Goal: Task Accomplishment & Management: Complete application form

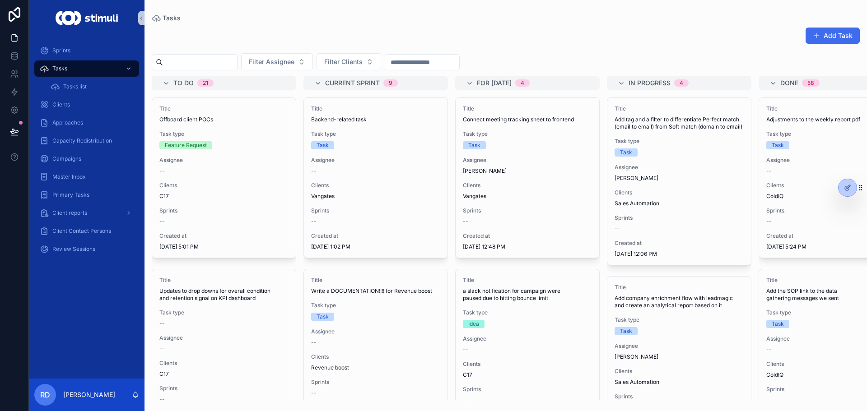
click at [825, 37] on button "Add Task" at bounding box center [832, 36] width 54 height 16
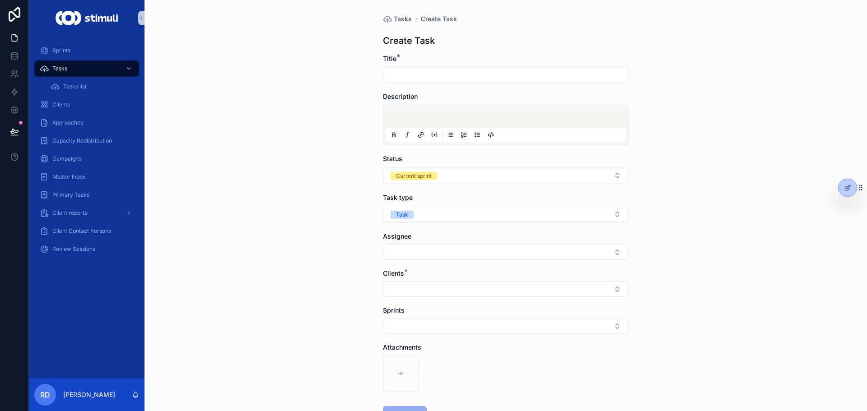
click at [414, 75] on input "scrollable content" at bounding box center [505, 75] width 245 height 13
click at [393, 13] on div "Tasks Create Task Create Task Title * Description Status Current sprint Task ty…" at bounding box center [506, 240] width 260 height 480
click at [396, 15] on span "Tasks" at bounding box center [403, 18] width 18 height 9
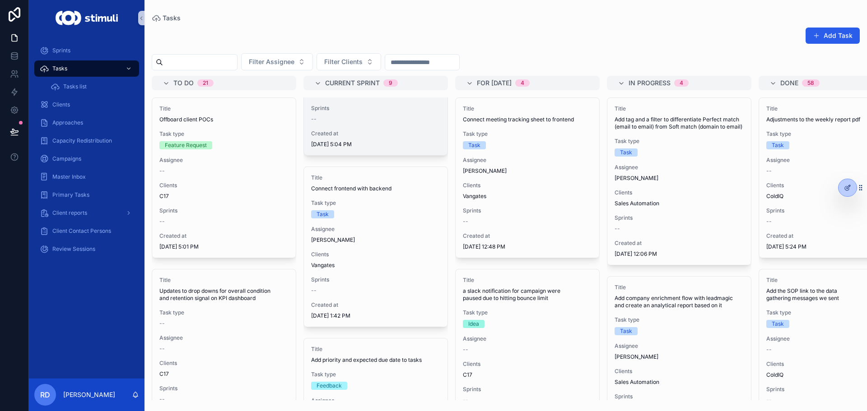
scroll to position [316, 0]
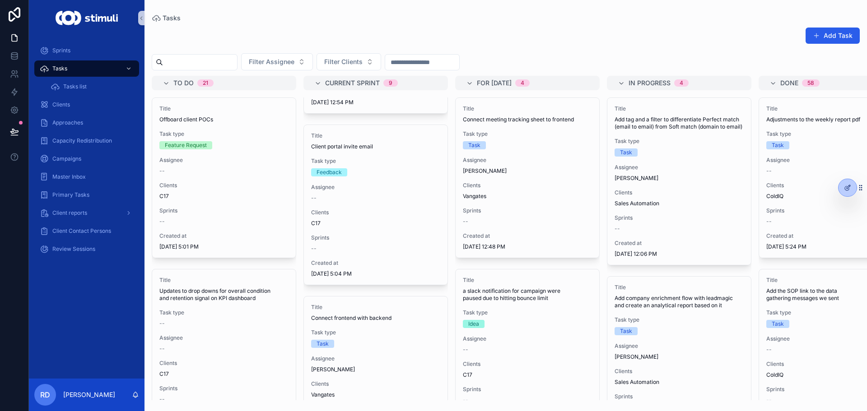
click at [452, 28] on div "Add Task" at bounding box center [506, 37] width 708 height 21
click at [475, 42] on div "Add Task" at bounding box center [506, 37] width 708 height 21
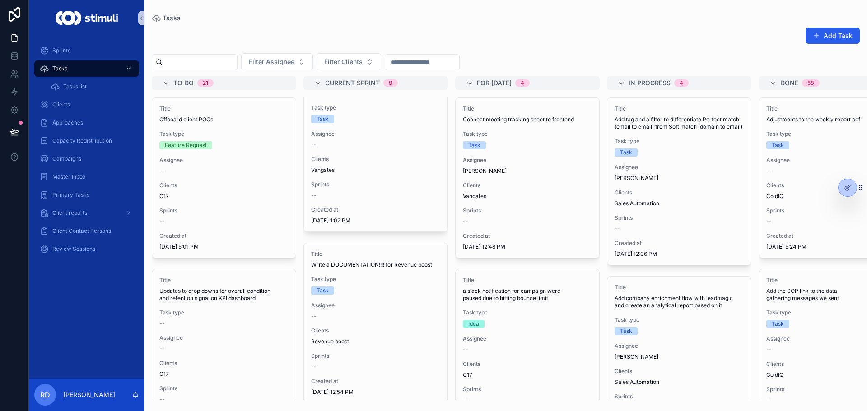
scroll to position [0, 0]
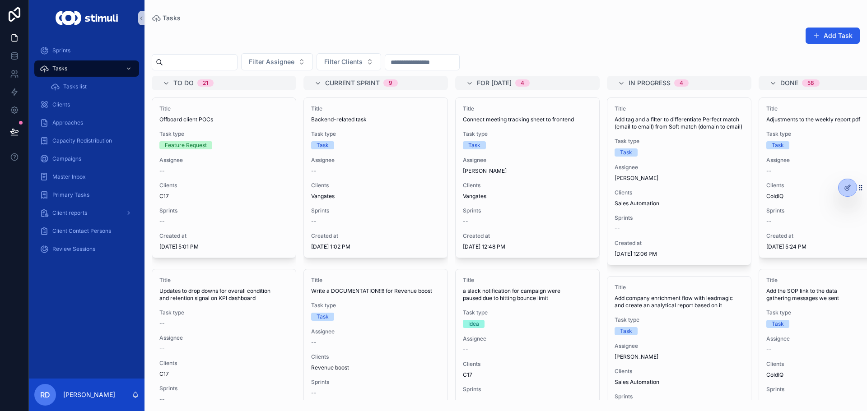
click at [478, 32] on div "Add Task" at bounding box center [506, 37] width 708 height 21
